Goal: Ask a question

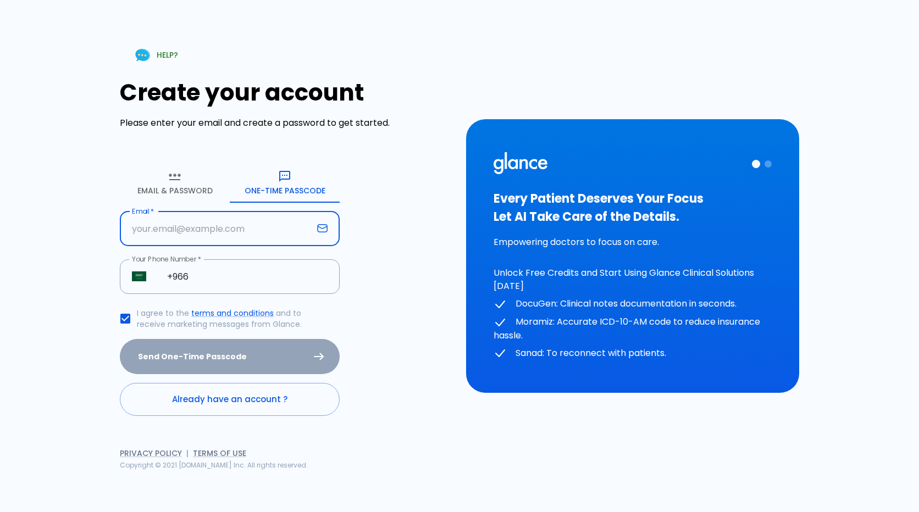
click at [220, 235] on input "Email   *" at bounding box center [216, 229] width 193 height 35
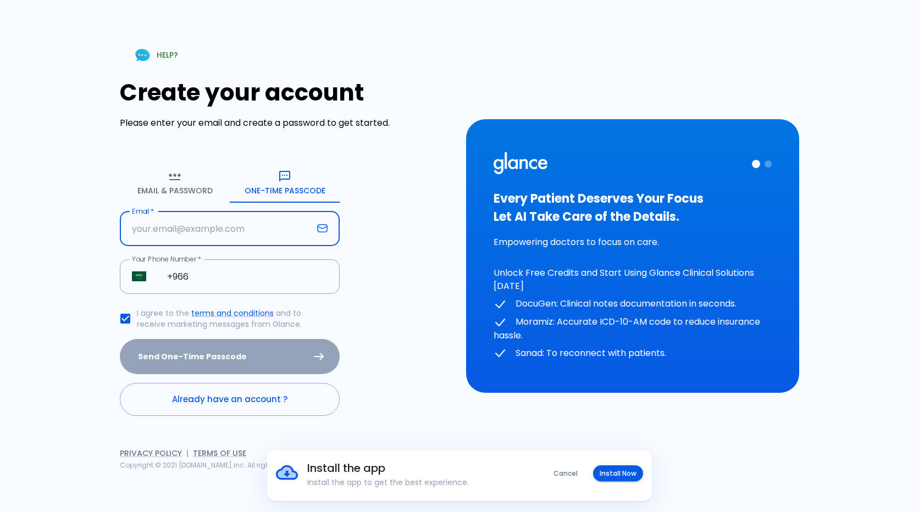
click at [401, 214] on div "Create your account Please enter your email and create a password to get starte…" at bounding box center [286, 247] width 333 height 337
click at [230, 233] on input "Email   *" at bounding box center [216, 229] width 193 height 35
click at [380, 213] on div "Create your account Please enter your email and create a password to get starte…" at bounding box center [286, 247] width 333 height 337
click at [206, 233] on input "Email   *" at bounding box center [216, 229] width 193 height 35
type input "[EMAIL_ADDRESS][DOMAIN_NAME]"
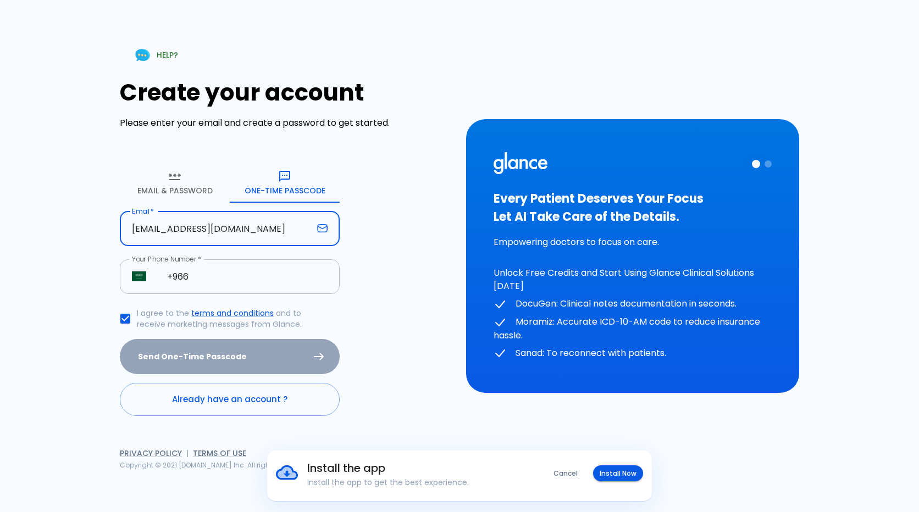
click at [245, 279] on input "+966" at bounding box center [247, 276] width 185 height 35
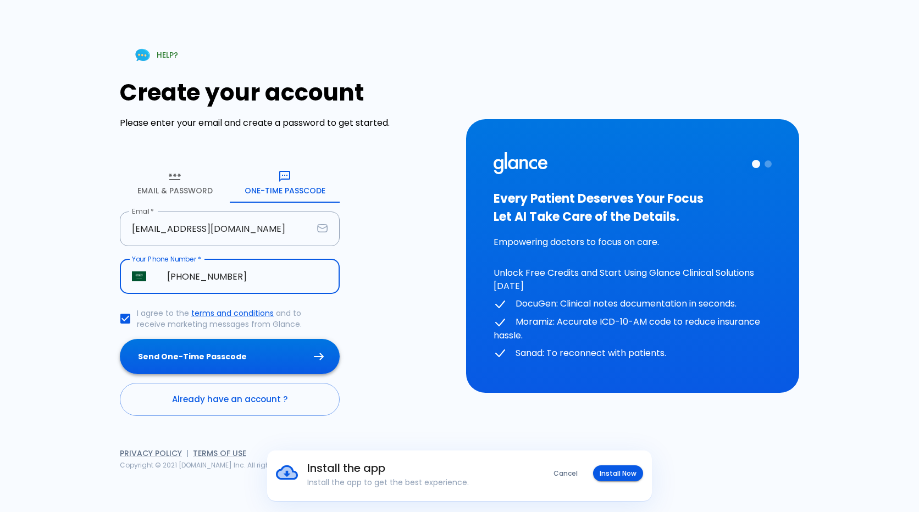
type input "[PHONE_NUMBER]"
click at [239, 352] on button "Send One-Time Passcode" at bounding box center [230, 357] width 220 height 36
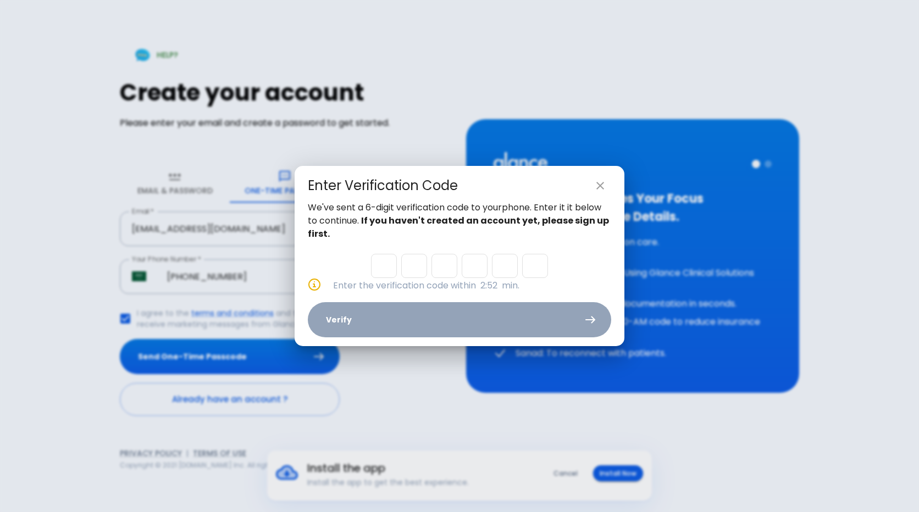
type input "4"
type input "6"
type input "7"
type input "9"
type input "0"
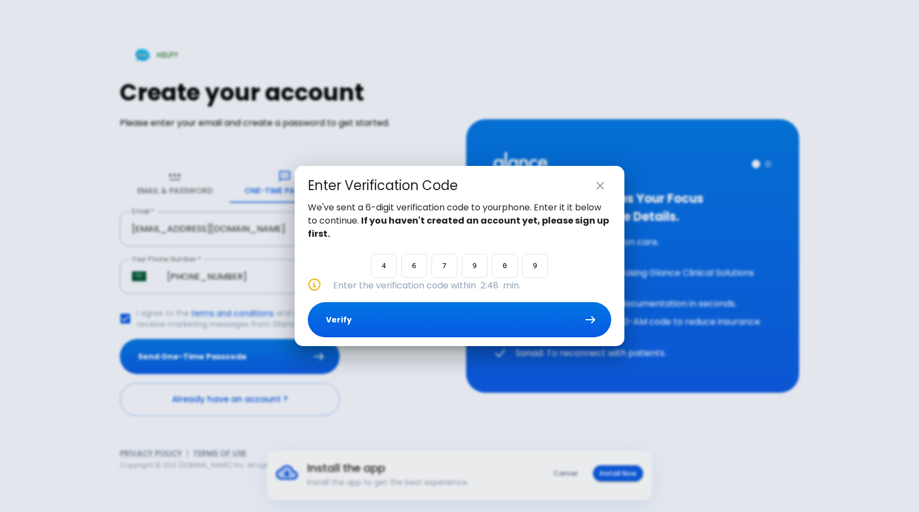
type input "9"
click at [505, 314] on button "Verify" at bounding box center [459, 320] width 303 height 36
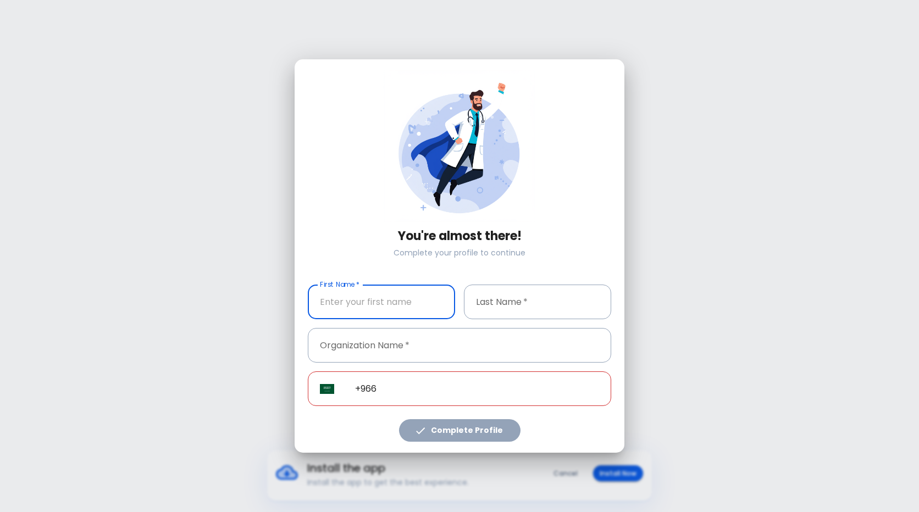
type input "[PHONE_NUMBER]"
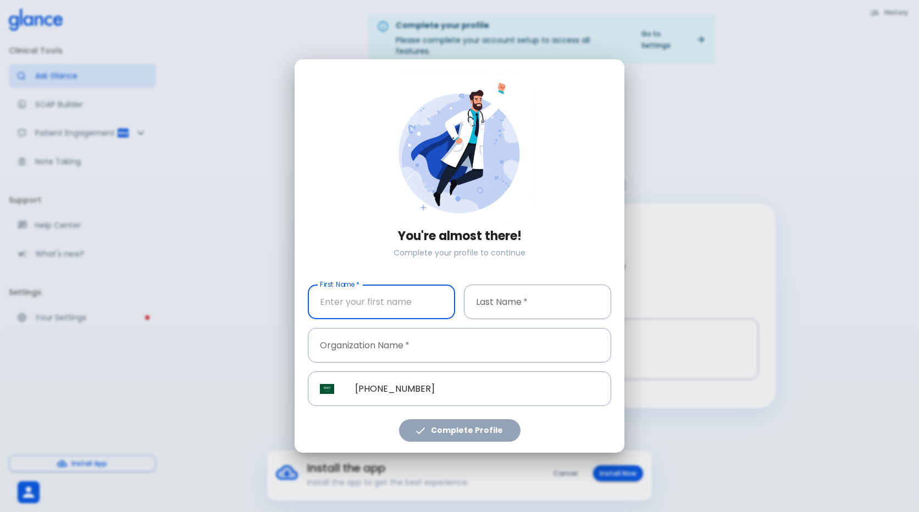
click at [394, 298] on input "First Name   *" at bounding box center [381, 302] width 147 height 35
type input "Reem"
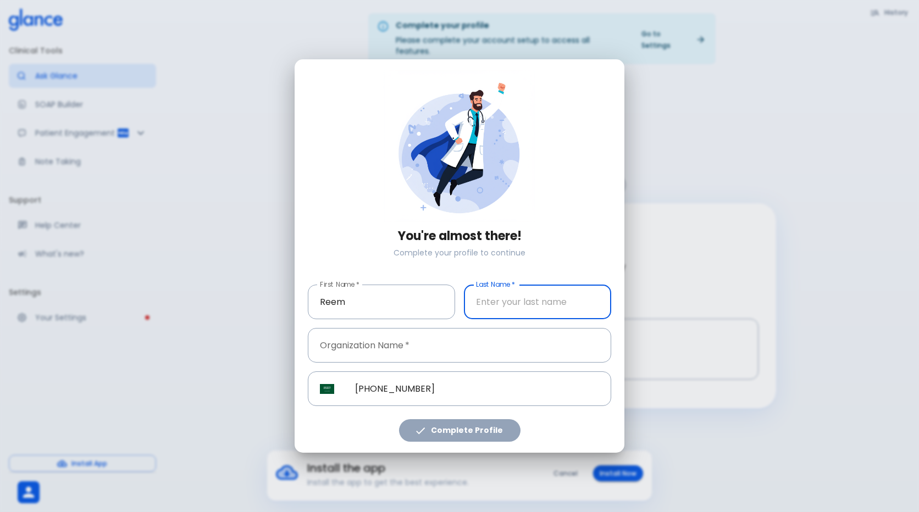
click at [532, 309] on input "Last Name   *" at bounding box center [537, 302] width 147 height 35
type input "Attar"
click at [520, 336] on input "Organization Name   *" at bounding box center [459, 345] width 303 height 35
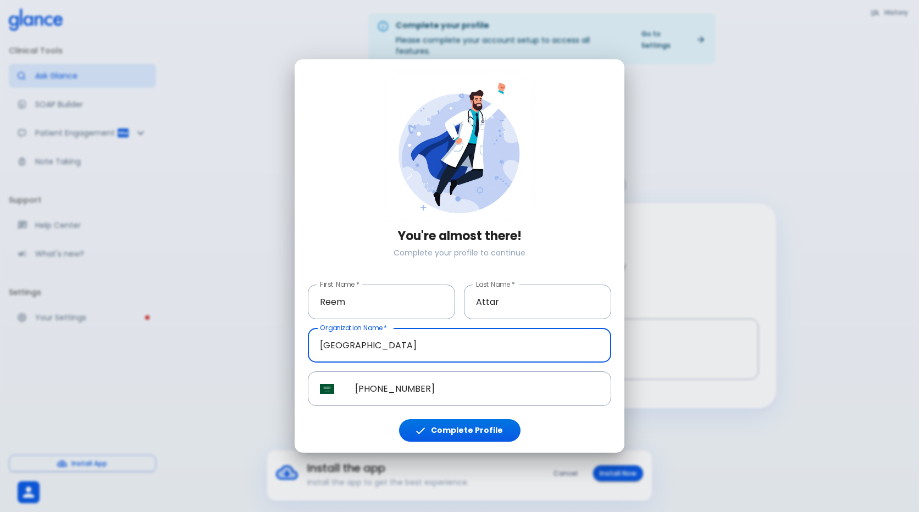
click at [335, 341] on input "[GEOGRAPHIC_DATA]" at bounding box center [459, 345] width 303 height 35
type input "[GEOGRAPHIC_DATA]"
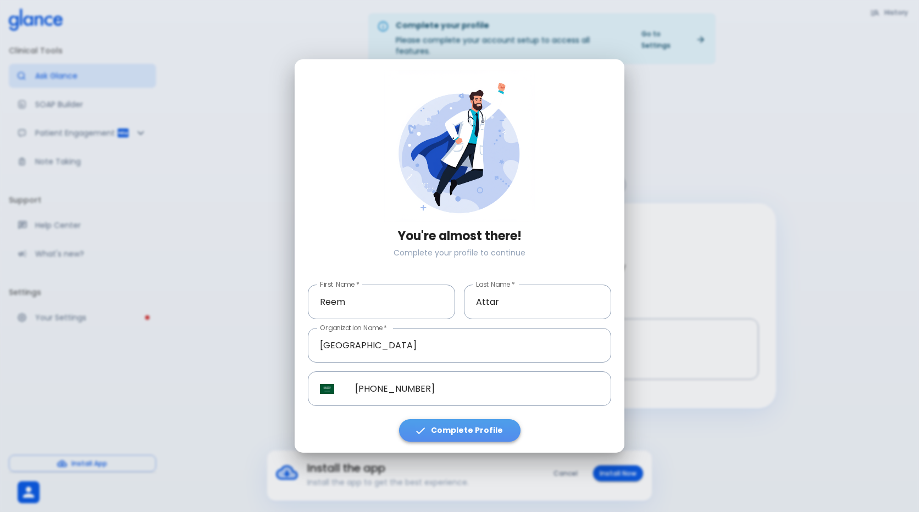
click at [493, 433] on button "Complete Profile" at bounding box center [459, 430] width 121 height 23
click at [447, 436] on button "Complete Profile" at bounding box center [459, 430] width 121 height 23
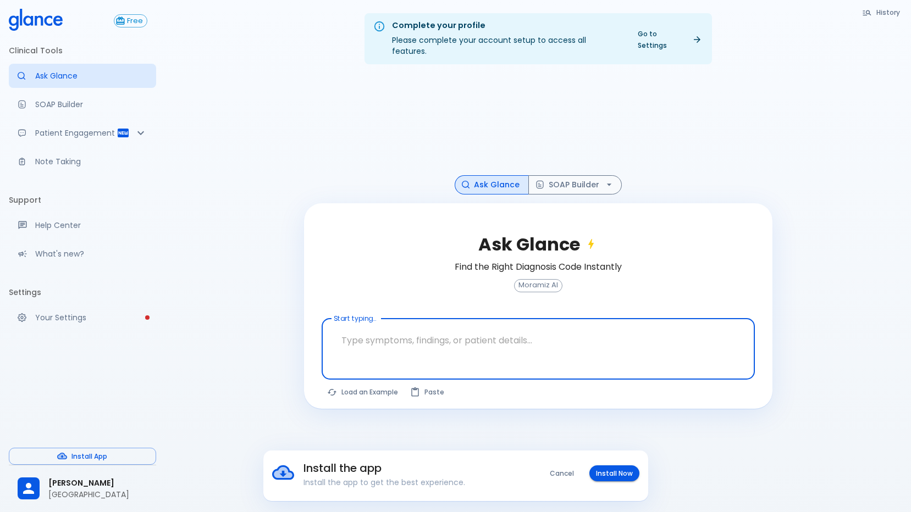
click at [604, 473] on button "Install Now" at bounding box center [614, 474] width 50 height 16
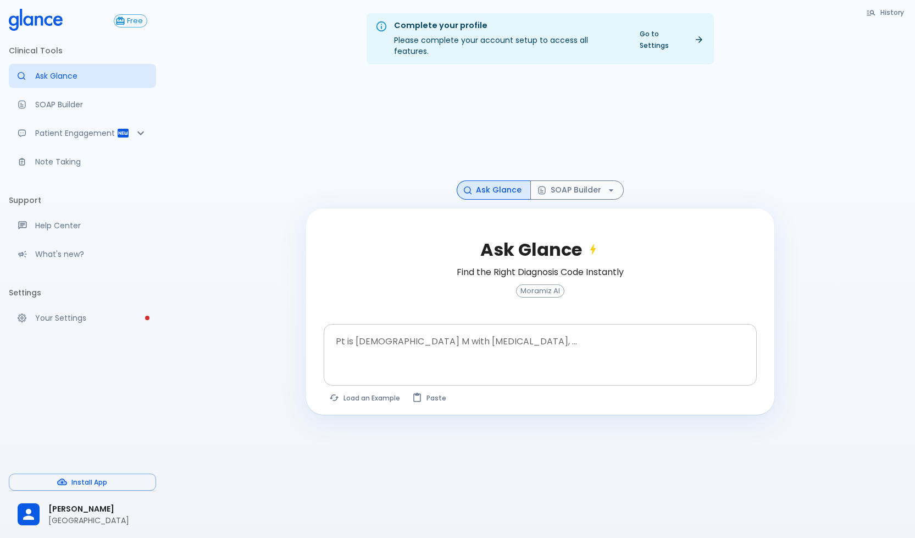
click at [480, 329] on textarea "Pt is [DEMOGRAPHIC_DATA] M with [MEDICAL_DATA], ..." at bounding box center [540, 346] width 418 height 35
click at [550, 363] on div at bounding box center [541, 373] width 429 height 20
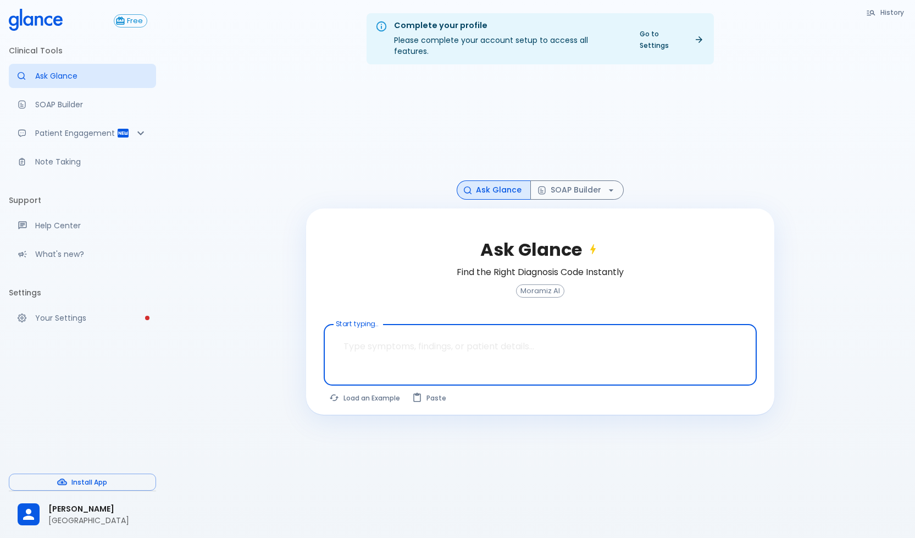
click at [520, 329] on textarea "Start typing..." at bounding box center [540, 346] width 418 height 35
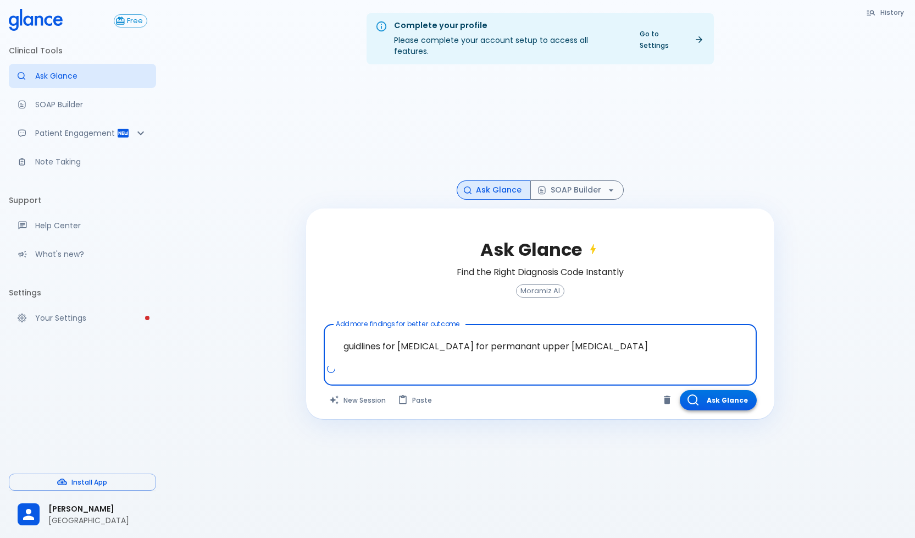
type textarea "guidlines for [MEDICAL_DATA] for permanant upper [MEDICAL_DATA]"
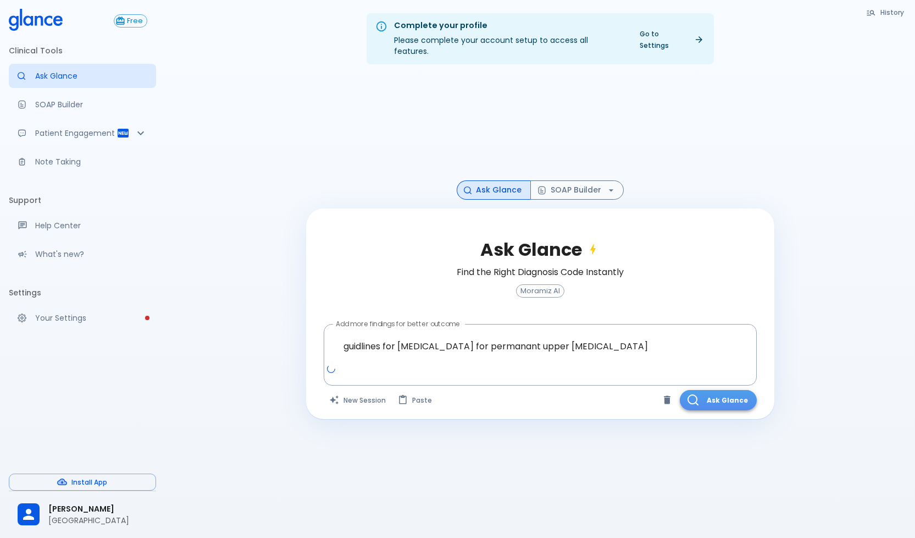
click at [712, 390] on button "Ask Glance" at bounding box center [718, 400] width 77 height 20
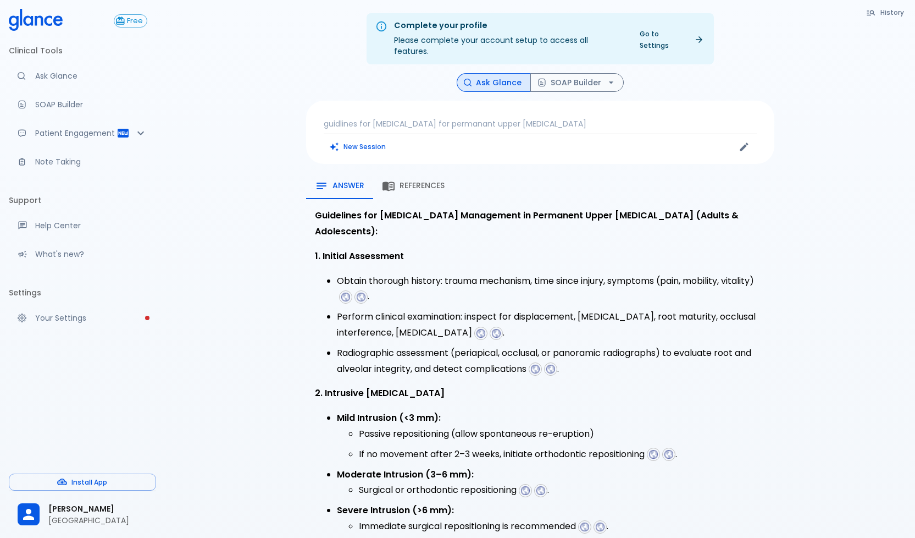
click at [429, 181] on span "References" at bounding box center [422, 186] width 45 height 10
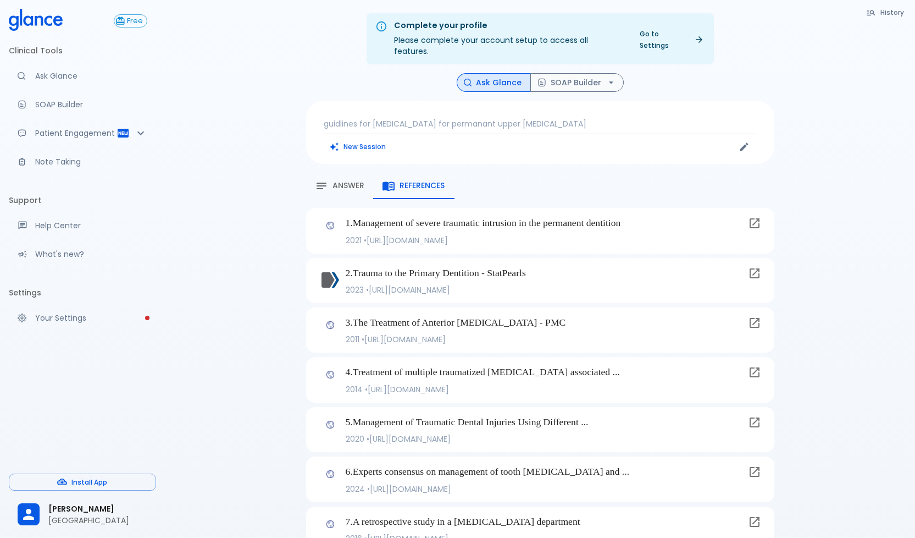
click at [761, 267] on icon at bounding box center [754, 273] width 13 height 13
click at [349, 139] on button "New Session" at bounding box center [358, 147] width 69 height 16
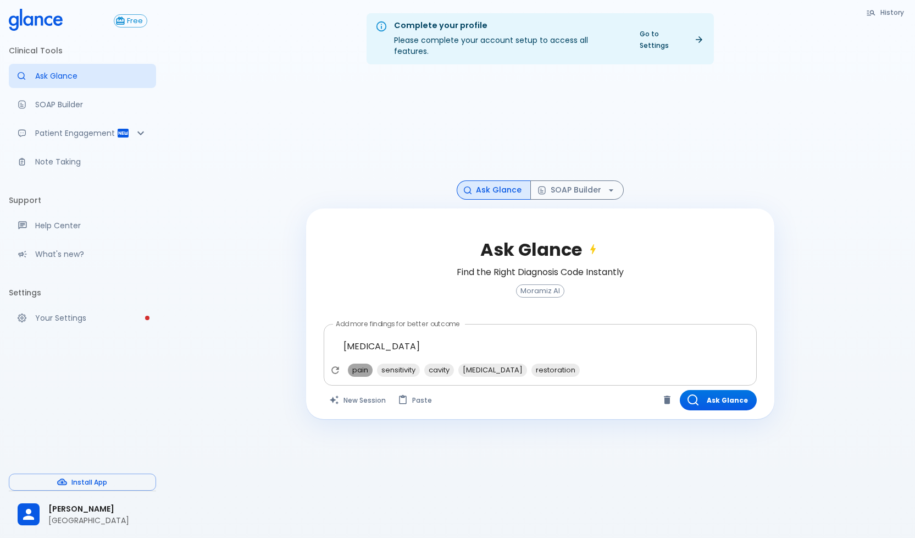
click at [358, 363] on span "pain" at bounding box center [360, 369] width 25 height 13
click at [358, 363] on span "sensitivity" at bounding box center [369, 369] width 43 height 13
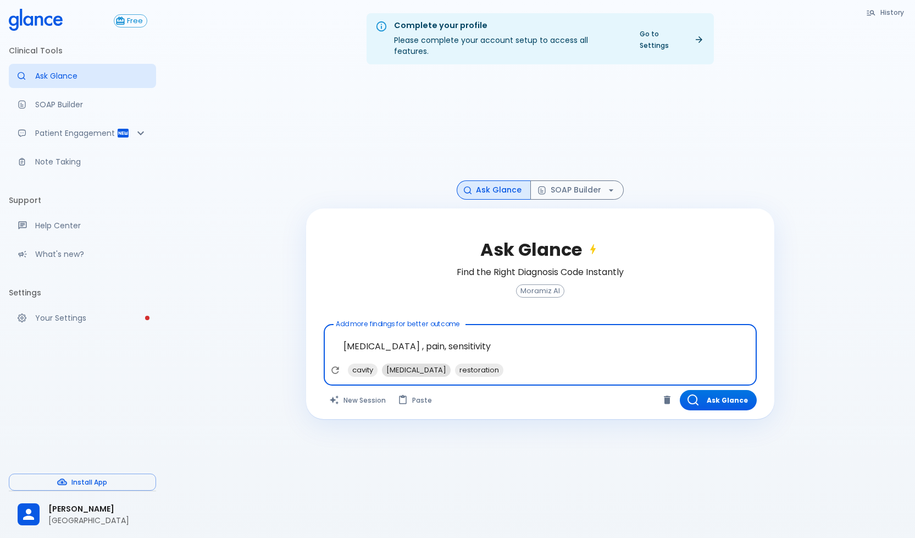
click at [391, 363] on span "[MEDICAL_DATA]" at bounding box center [416, 369] width 69 height 13
click at [363, 363] on span "cavity" at bounding box center [363, 369] width 30 height 13
type textarea "[MEDICAL_DATA] , pain, sensitivity, [MEDICAL_DATA], cavity"
click at [701, 390] on button "Ask Glance" at bounding box center [718, 400] width 77 height 20
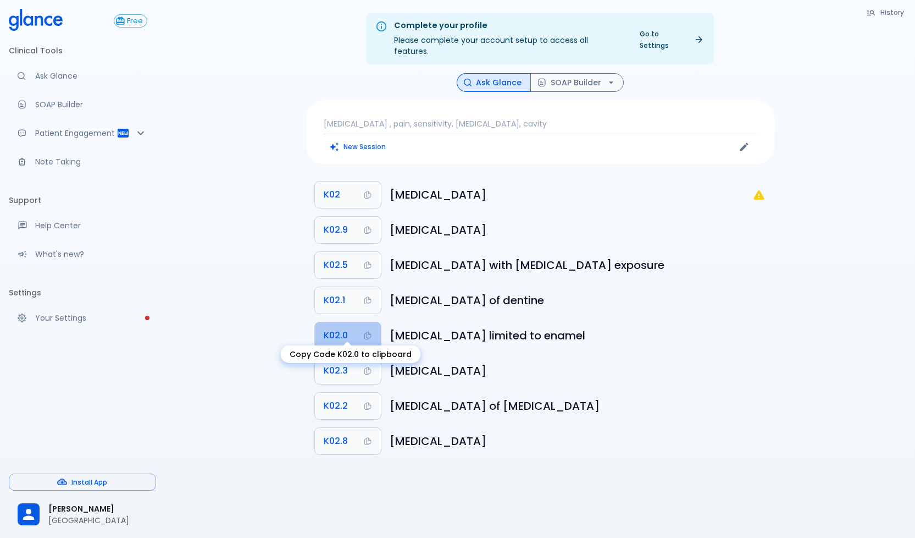
click at [367, 331] on icon "Copy Code K02.0 to clipboard" at bounding box center [367, 335] width 9 height 9
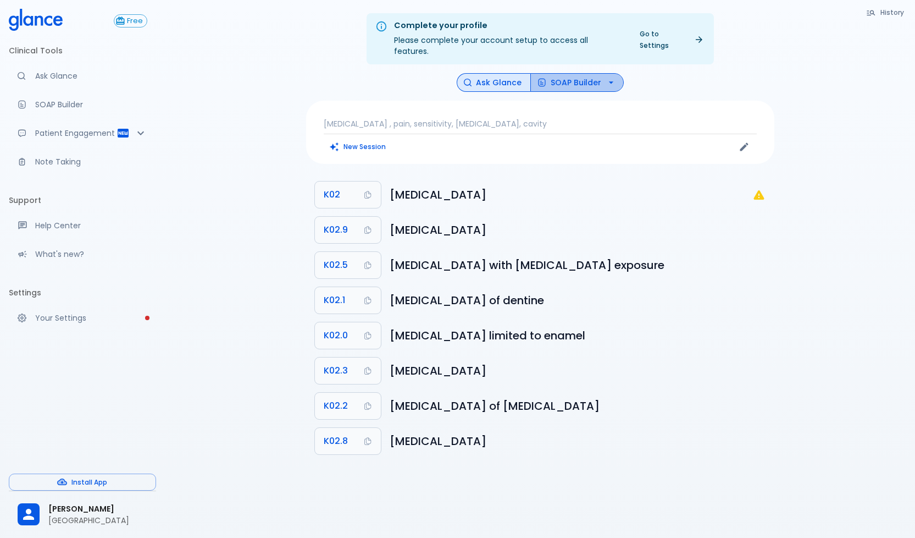
click at [592, 73] on button "SOAP Builder" at bounding box center [576, 82] width 93 height 19
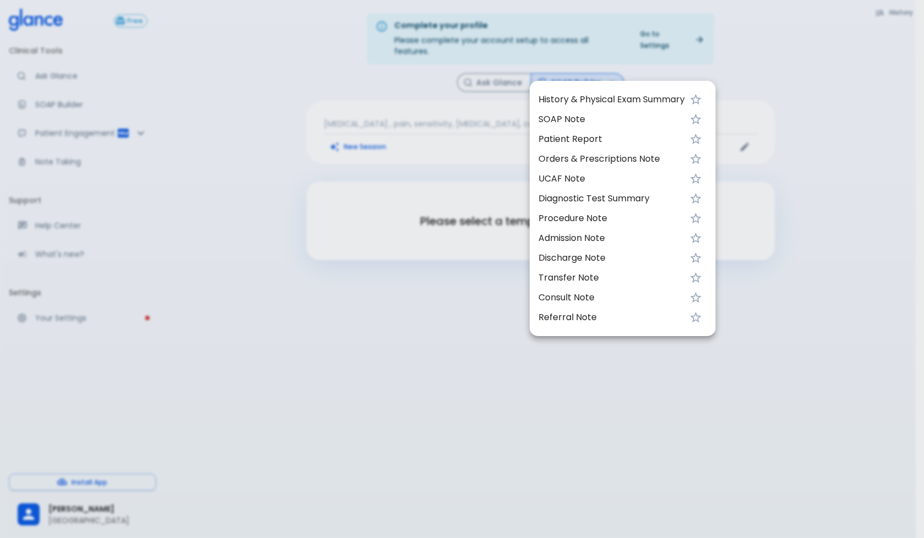
click at [566, 173] on span "UCAF Note" at bounding box center [611, 178] width 146 height 13
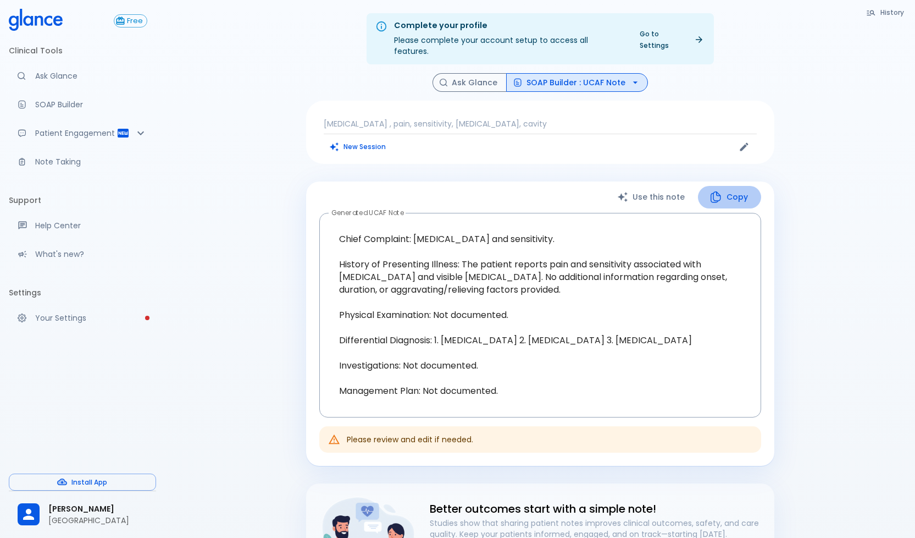
click at [721, 191] on icon "button" at bounding box center [716, 197] width 10 height 12
